Goal: Information Seeking & Learning: Learn about a topic

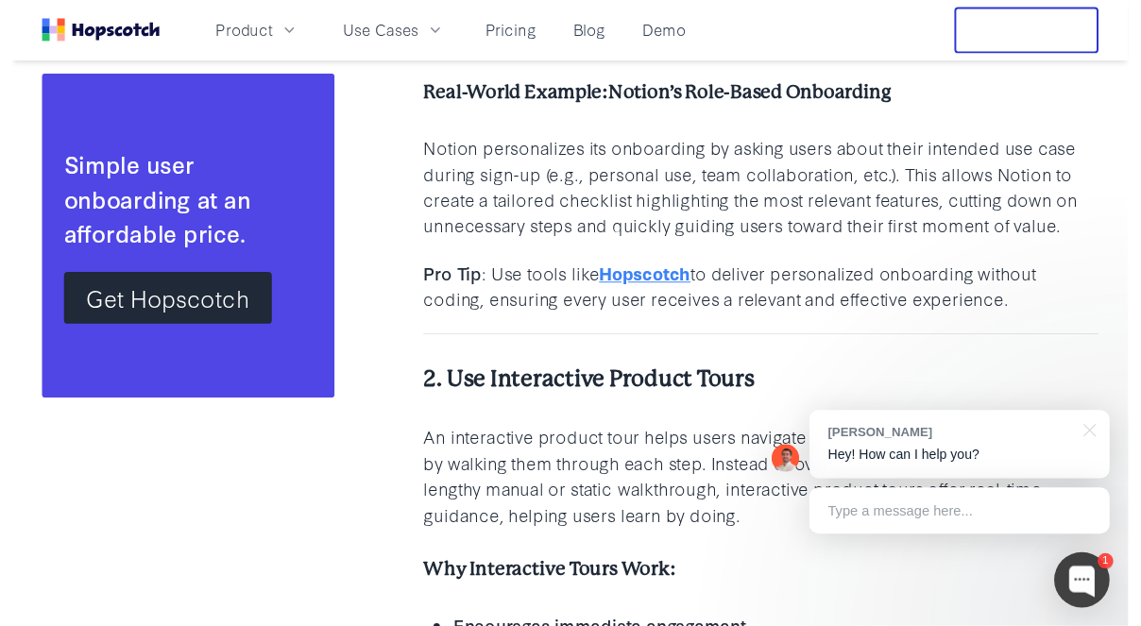
scroll to position [2282, 0]
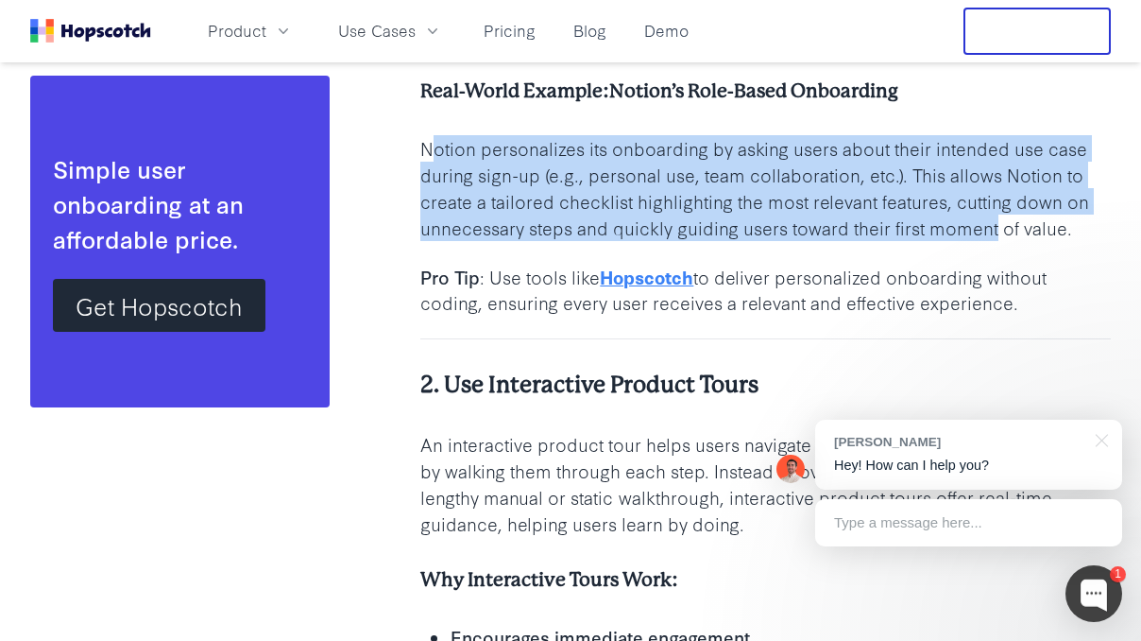
drag, startPoint x: 432, startPoint y: 150, endPoint x: 997, endPoint y: 231, distance: 570.8
click at [997, 231] on p "Notion personalizes its onboarding by asking users about their intended use cas…" at bounding box center [765, 188] width 691 height 106
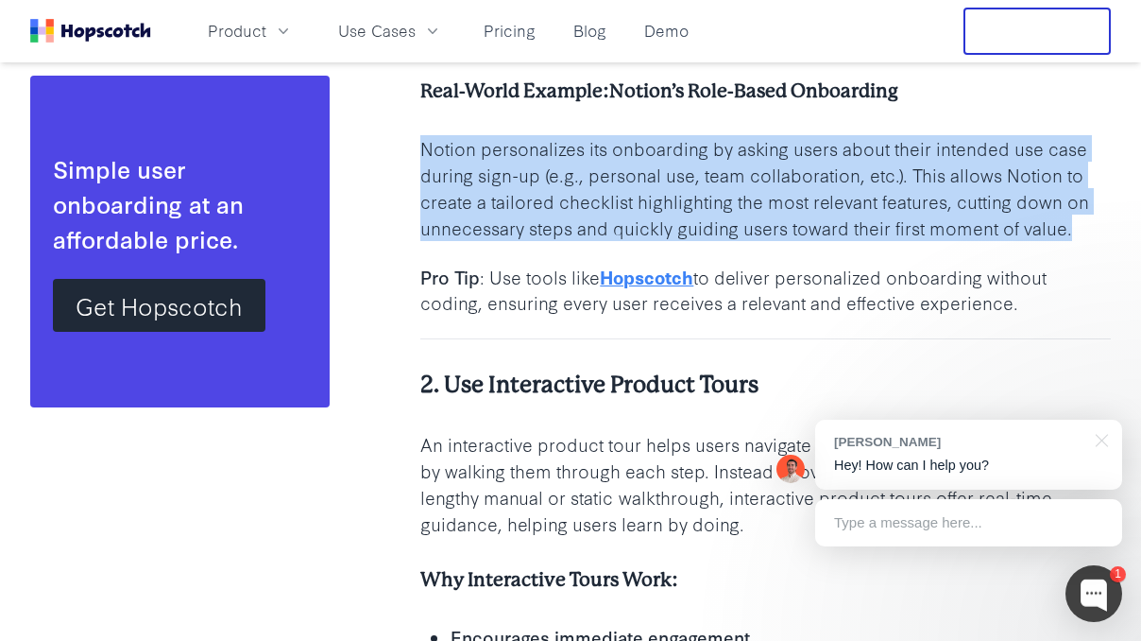
drag, startPoint x: 1073, startPoint y: 230, endPoint x: 381, endPoint y: 146, distance: 697.7
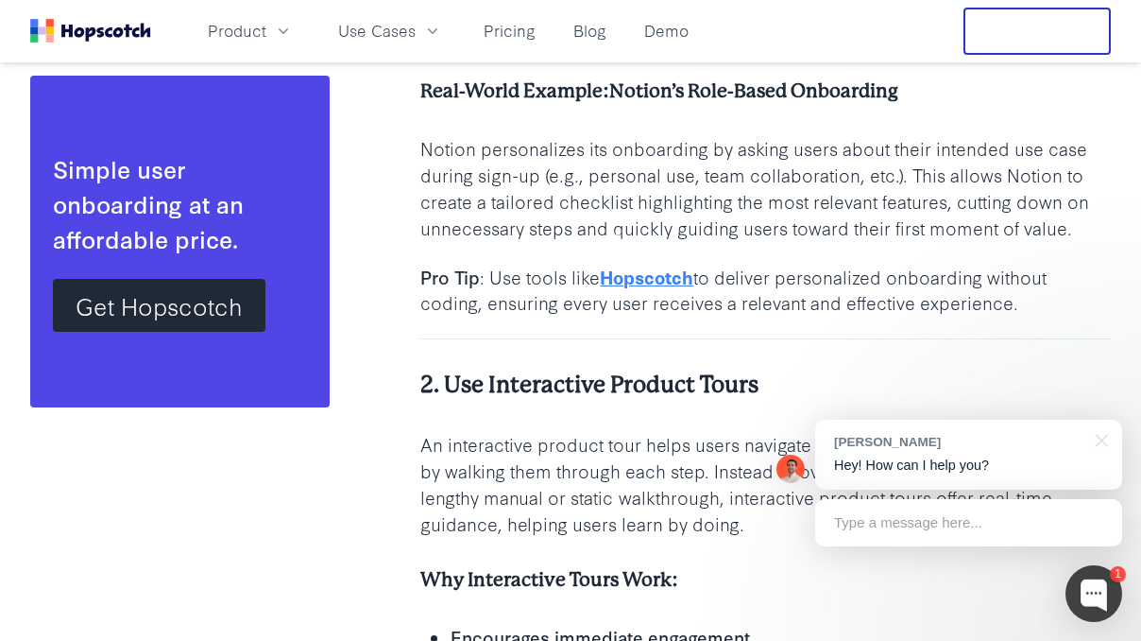
click at [724, 159] on p "Notion personalizes its onboarding by asking users about their intended use cas…" at bounding box center [765, 188] width 691 height 106
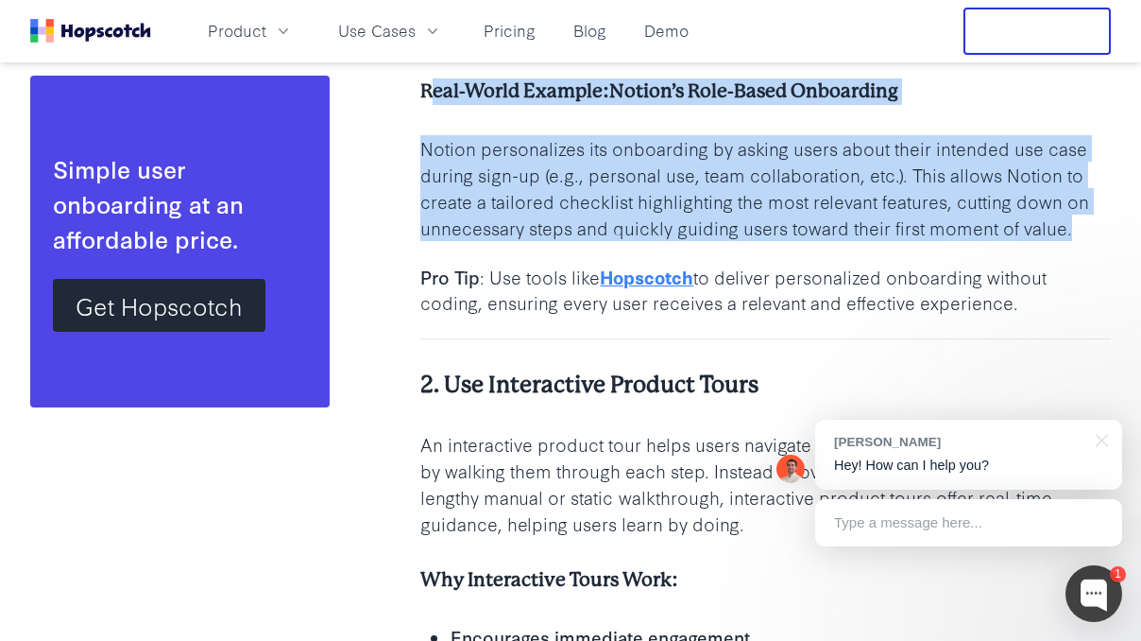
drag, startPoint x: 428, startPoint y: 89, endPoint x: 1111, endPoint y: 224, distance: 696.4
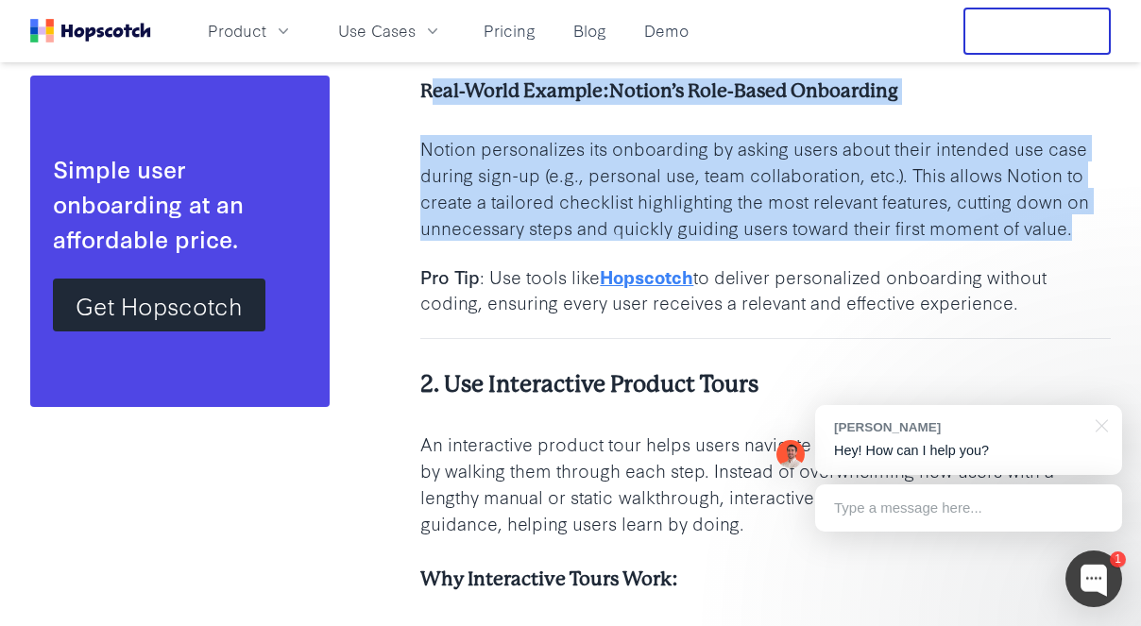
copy div "eal-World Example: Notion’s Role-Based Onboarding Notion personalizes its onboa…"
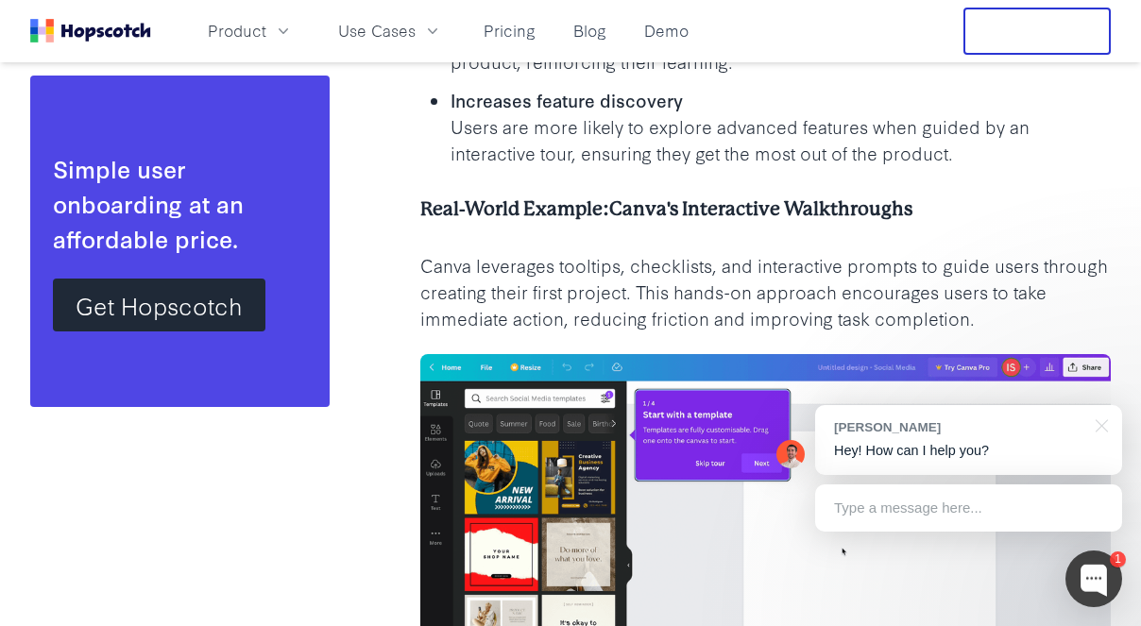
scroll to position [3064, 0]
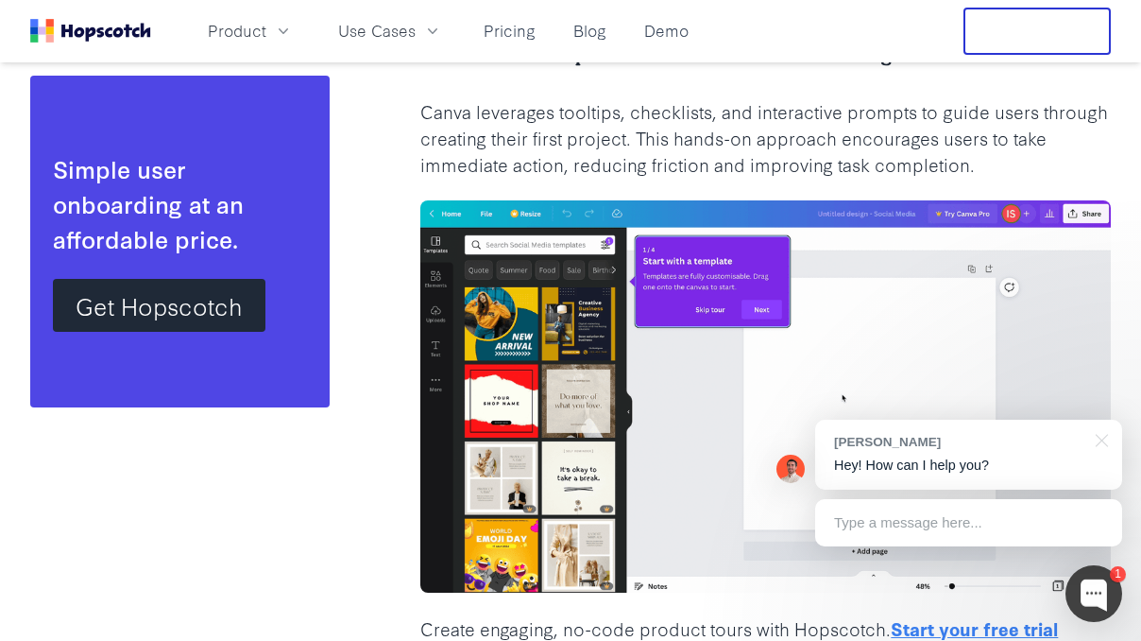
click at [547, 208] on img at bounding box center [765, 396] width 691 height 392
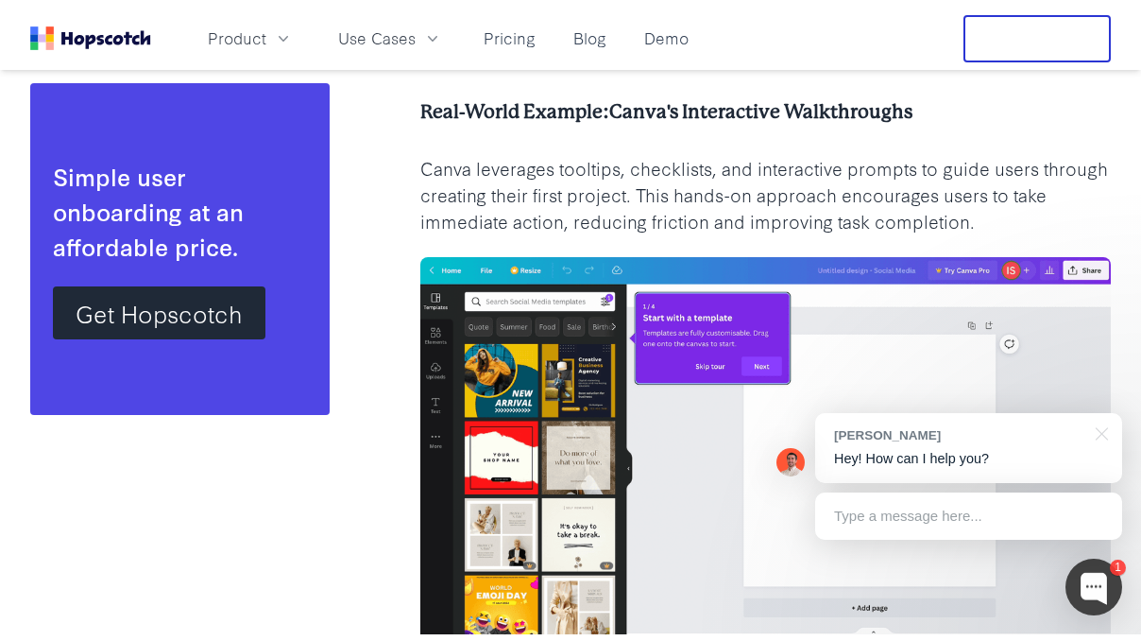
scroll to position [2984, 0]
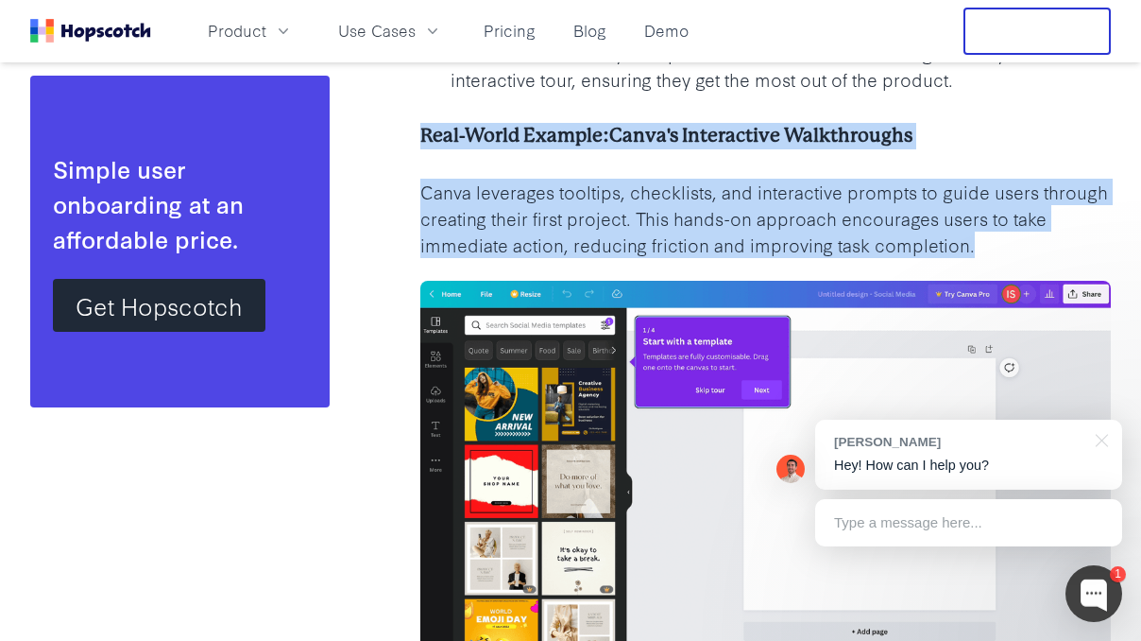
drag, startPoint x: 421, startPoint y: 133, endPoint x: 1018, endPoint y: 256, distance: 608.7
copy div "Real-World Example: Canva's Interactive Walkthroughs Canva leverages tooltips, …"
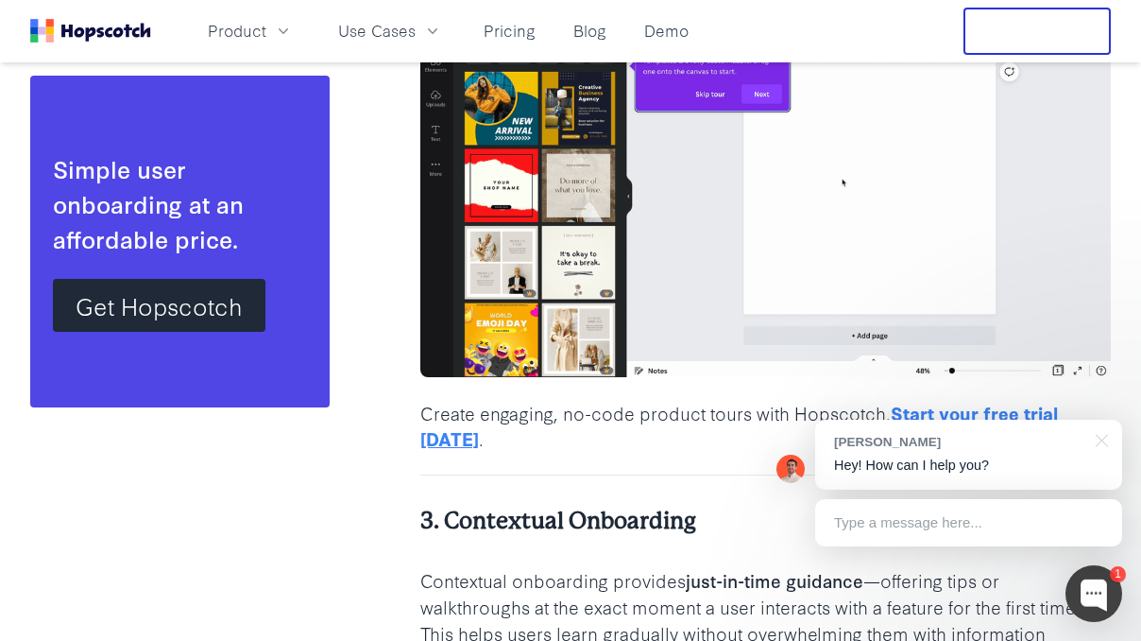
drag, startPoint x: 396, startPoint y: 343, endPoint x: 400, endPoint y: 279, distance: 64.4
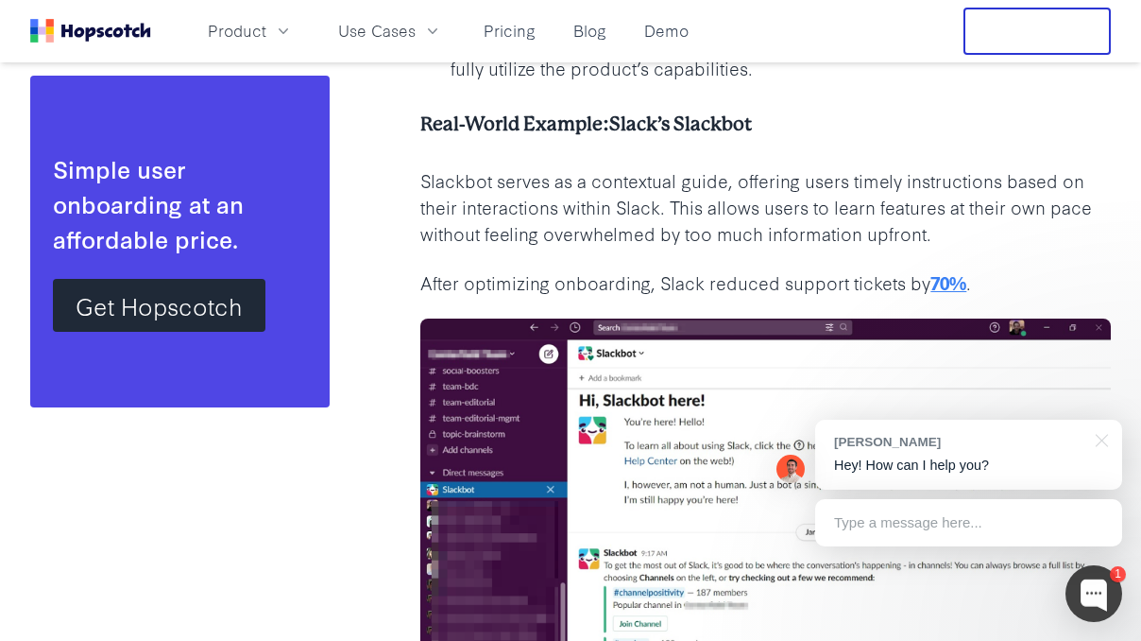
scroll to position [4049, 0]
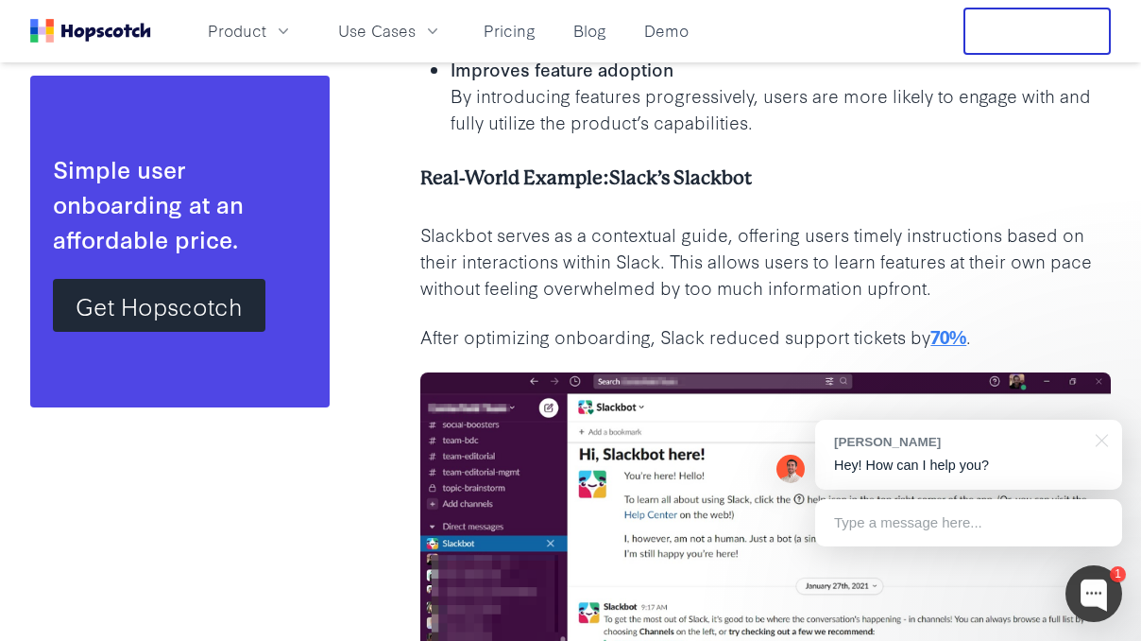
click at [692, 221] on p "Slackbot serves as a contextual guide, offering users timely instructions based…" at bounding box center [765, 260] width 691 height 79
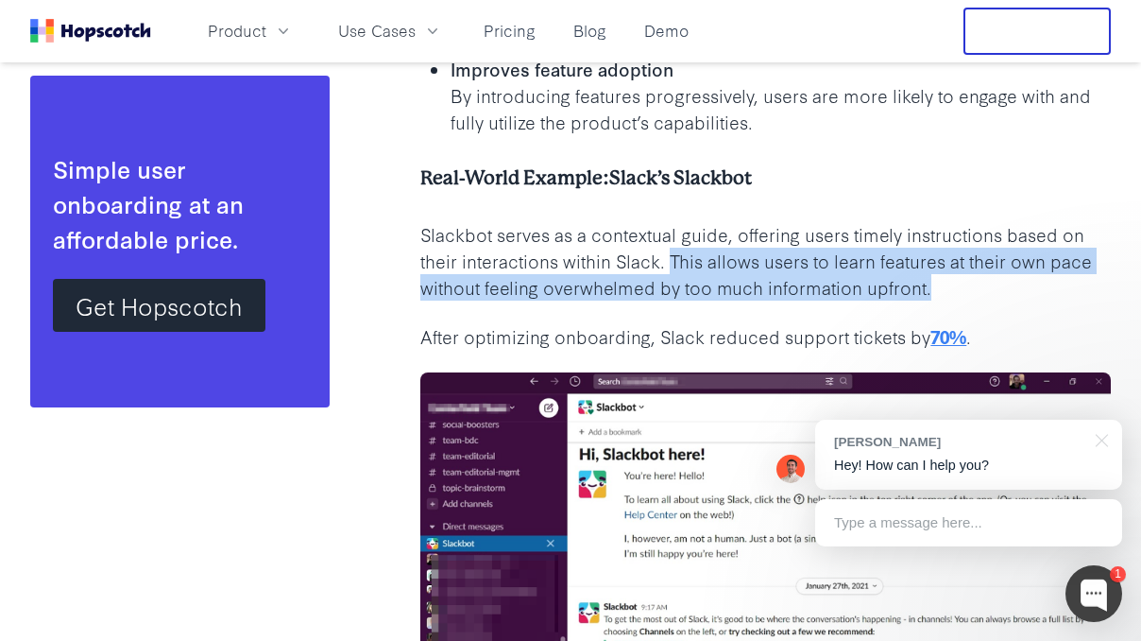
drag, startPoint x: 668, startPoint y: 235, endPoint x: 943, endPoint y: 254, distance: 275.6
click at [943, 254] on p "Slackbot serves as a contextual guide, offering users timely instructions based…" at bounding box center [765, 260] width 691 height 79
click at [831, 262] on p "Slackbot serves as a contextual guide, offering users timely instructions based…" at bounding box center [765, 260] width 691 height 79
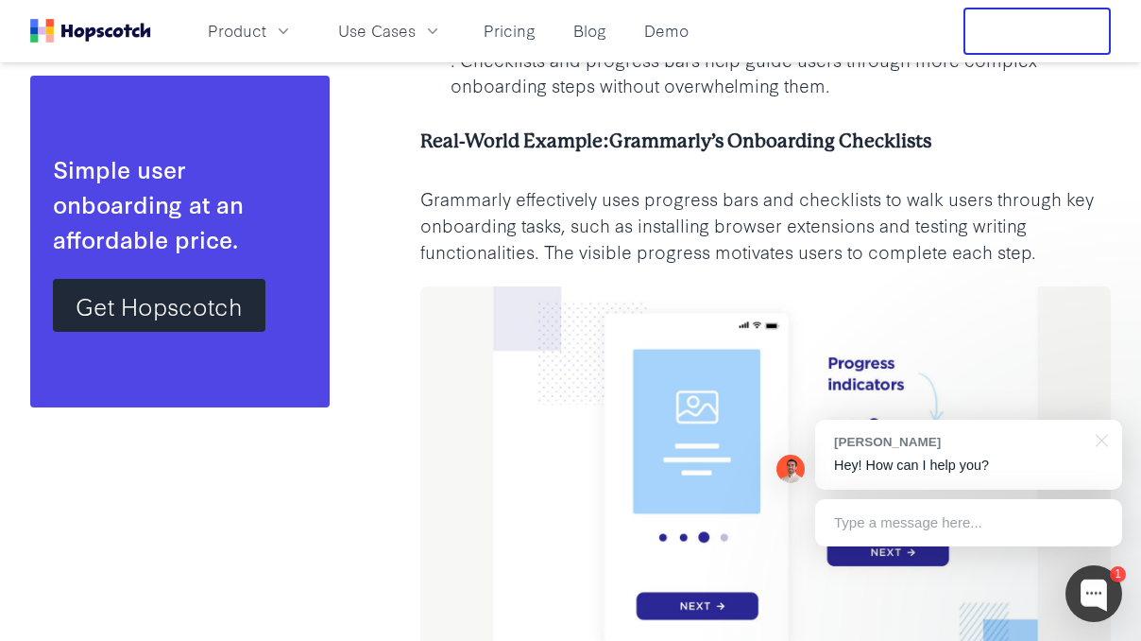
scroll to position [5220, 0]
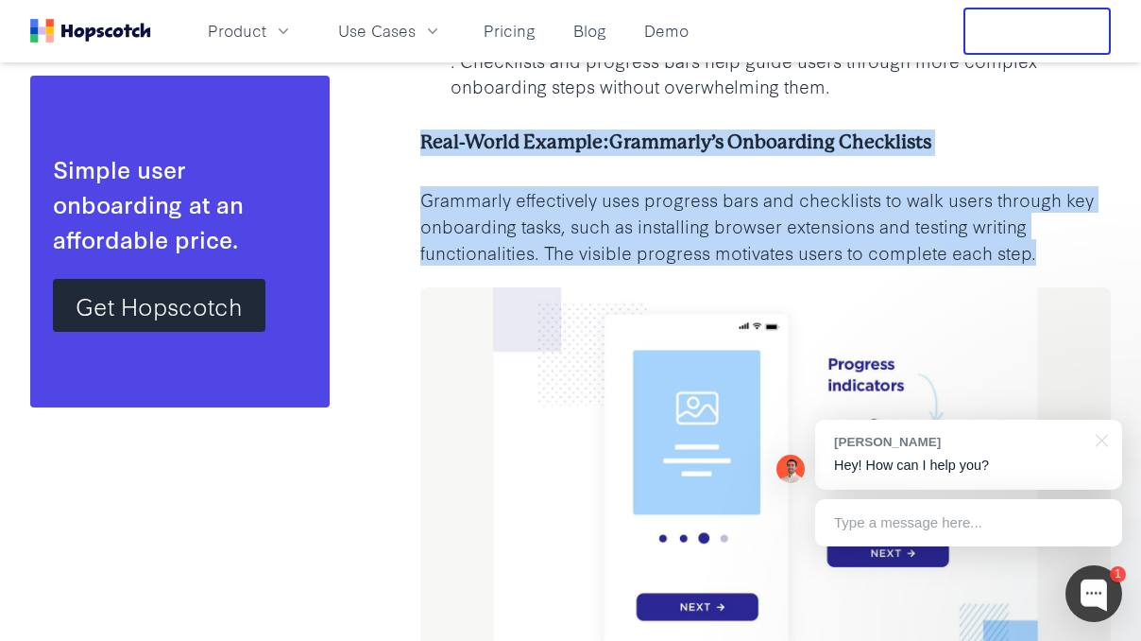
drag, startPoint x: 426, startPoint y: 116, endPoint x: 1053, endPoint y: 237, distance: 638.9
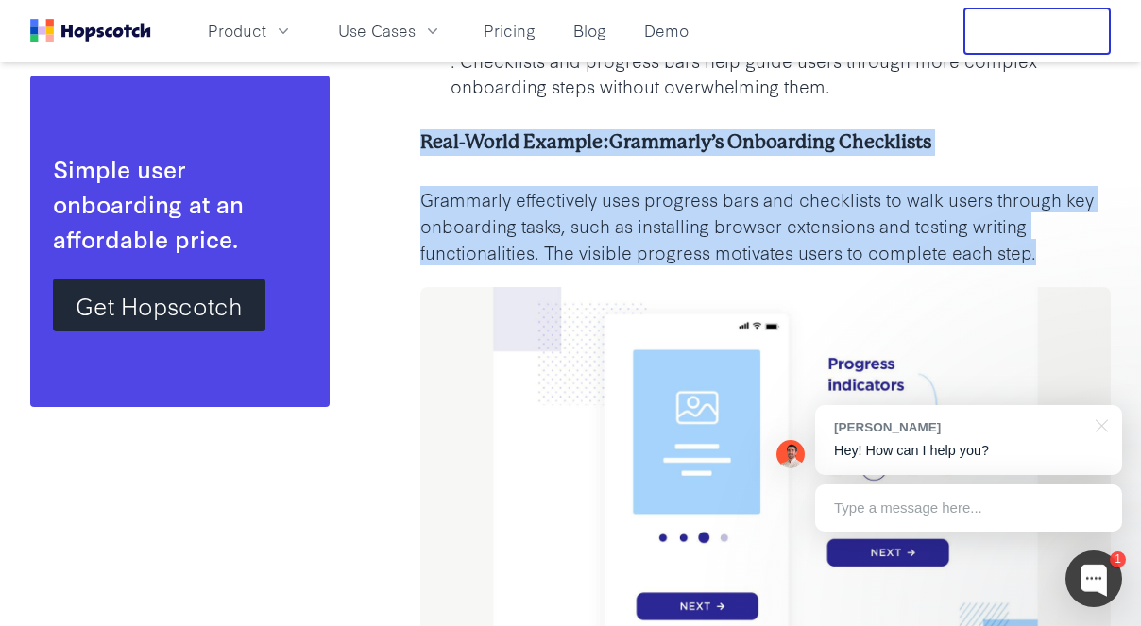
copy div "Real-World Example: Grammarly’s Onboarding Checklists Grammarly effectively use…"
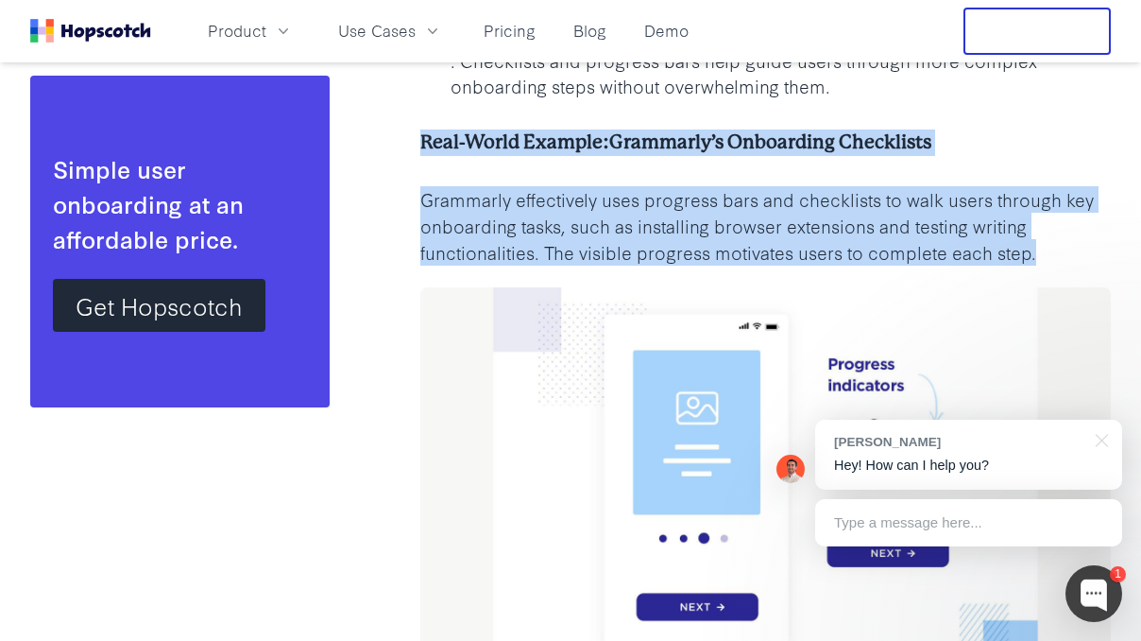
click at [729, 351] on img at bounding box center [765, 481] width 691 height 388
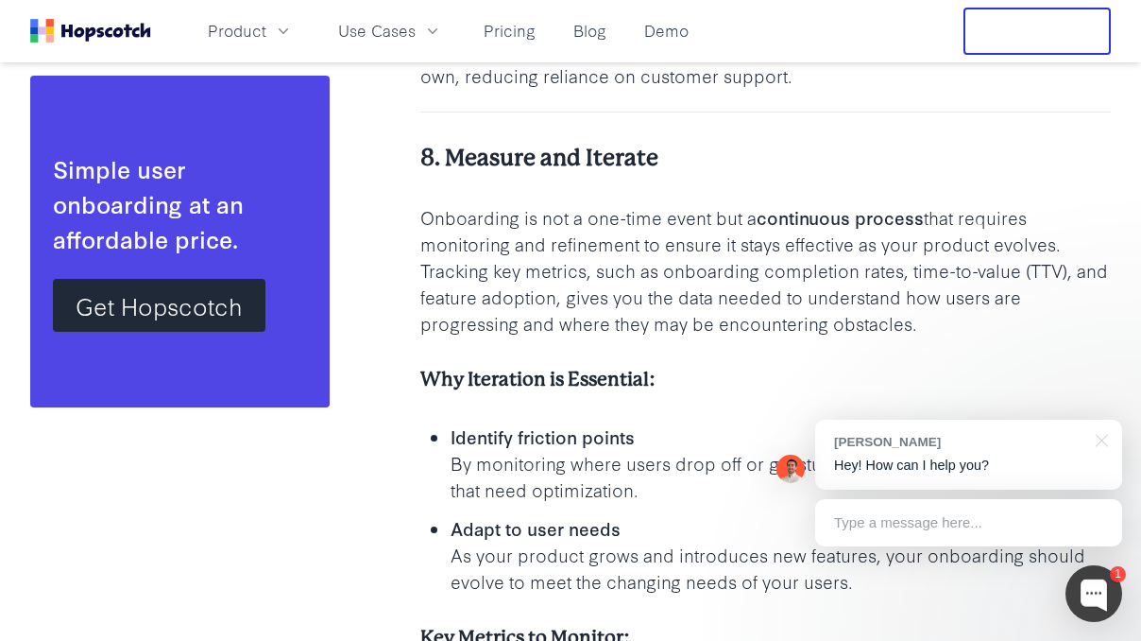
scroll to position [8427, 0]
